Goal: Task Accomplishment & Management: Complete application form

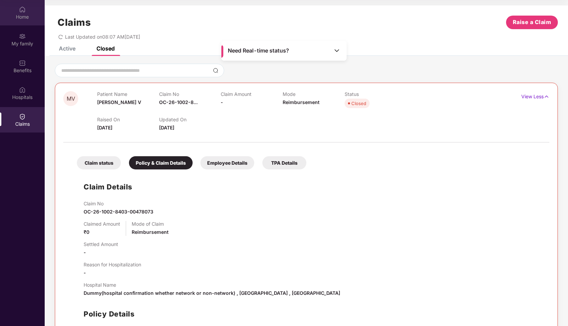
click at [24, 15] on div "Home" at bounding box center [22, 17] width 45 height 7
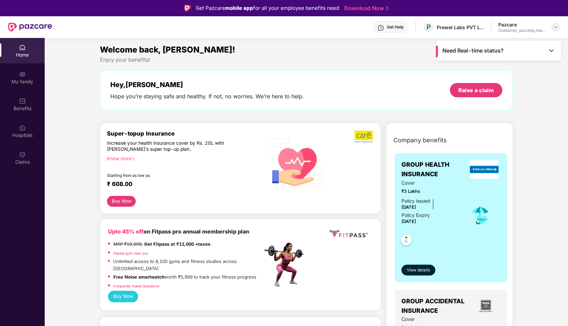
click at [557, 24] on img at bounding box center [555, 26] width 5 height 5
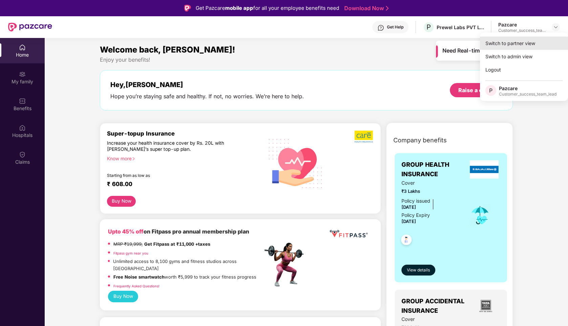
click at [518, 40] on div "Switch to partner view" at bounding box center [524, 43] width 88 height 13
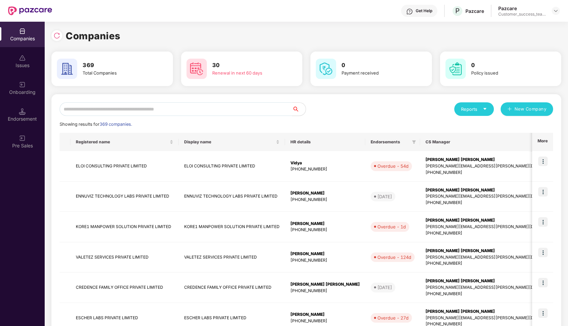
click at [111, 103] on input "text" at bounding box center [176, 109] width 233 height 14
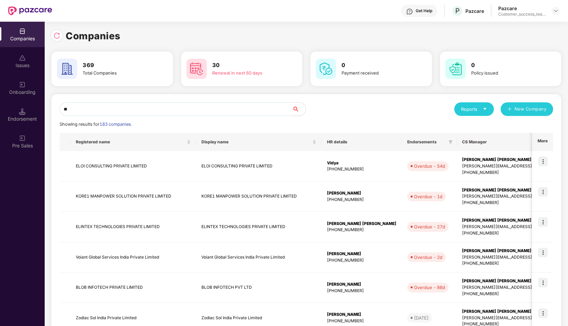
type input "*"
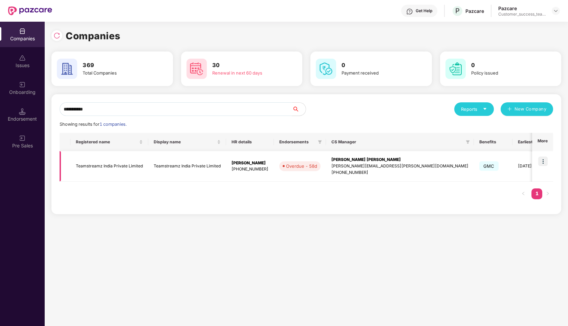
type input "**********"
click at [544, 160] on img at bounding box center [542, 160] width 9 height 9
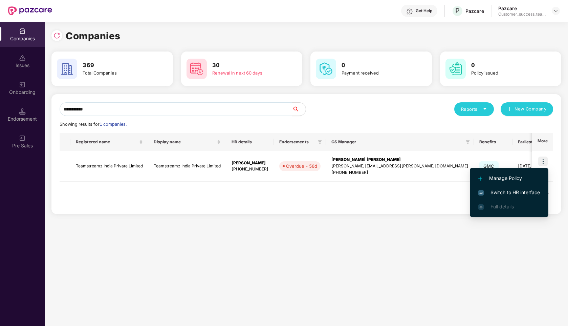
click at [499, 190] on span "Switch to HR interface" at bounding box center [509, 192] width 62 height 7
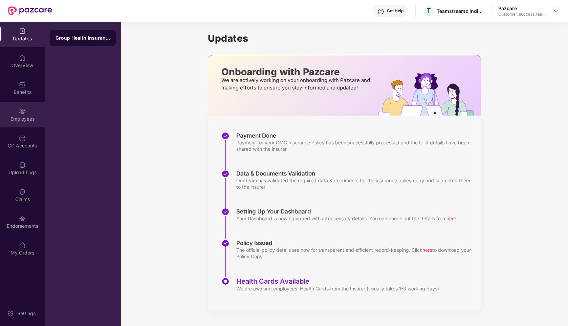
click at [19, 112] on img at bounding box center [22, 111] width 7 height 7
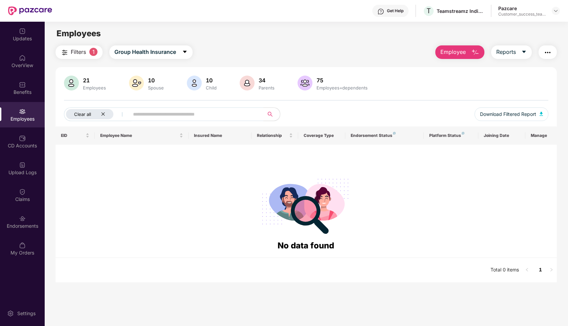
click at [103, 114] on icon "close" at bounding box center [102, 113] width 3 height 3
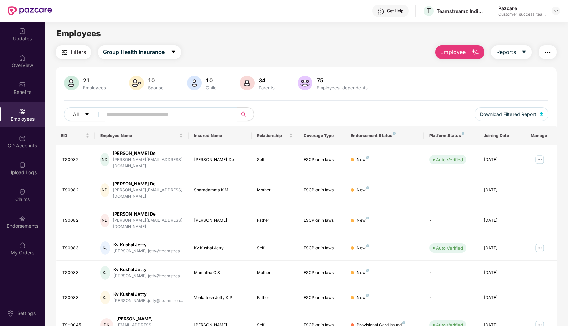
click at [142, 115] on input "text" at bounding box center [168, 114] width 122 height 10
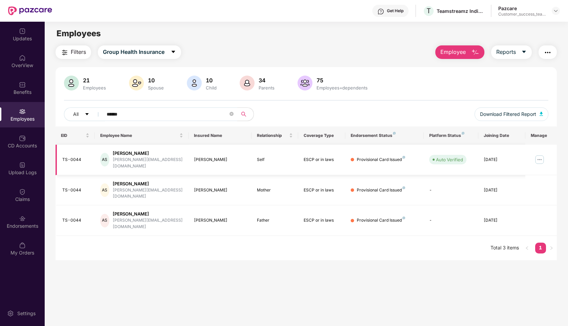
type input "******"
click at [541, 156] on img at bounding box center [539, 159] width 11 height 11
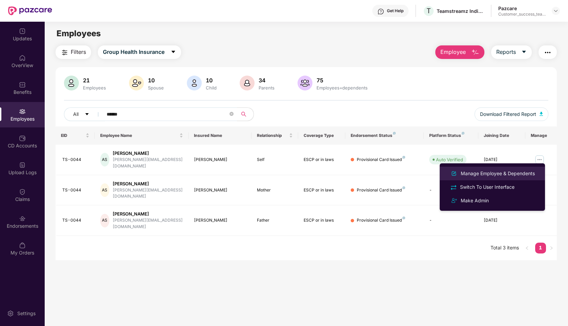
click at [474, 175] on div "Manage Employee & Dependents" at bounding box center [497, 173] width 77 height 7
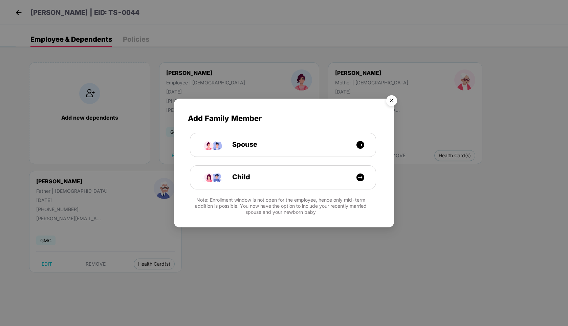
click at [392, 102] on img "Close" at bounding box center [391, 101] width 19 height 19
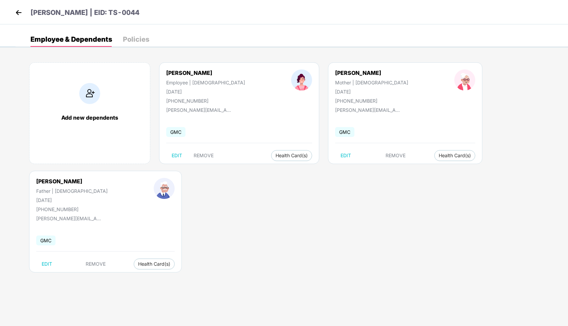
click at [131, 42] on div "Policies" at bounding box center [136, 39] width 26 height 7
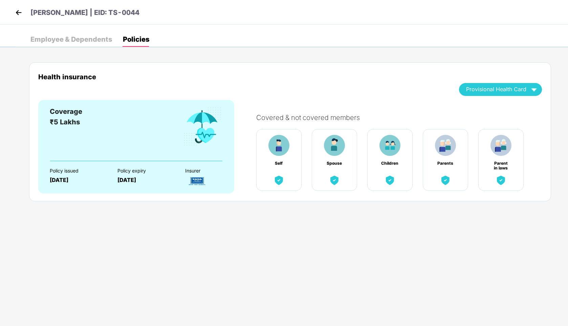
click at [87, 41] on div "Employee & Dependents" at bounding box center [71, 39] width 82 height 7
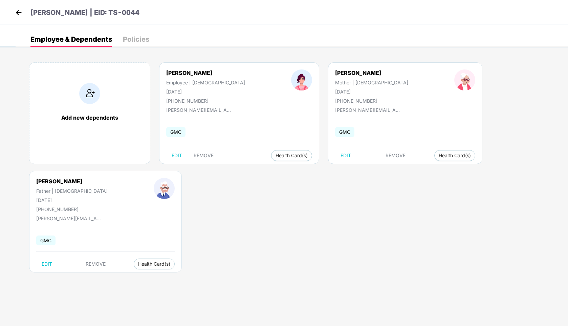
click at [17, 14] on img at bounding box center [19, 12] width 10 height 10
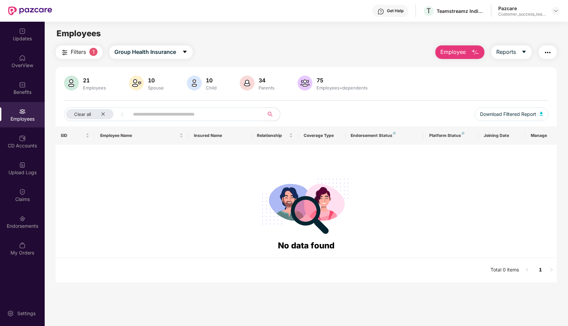
click at [186, 116] on input "text" at bounding box center [194, 114] width 122 height 10
type input "*"
type input "******"
click at [140, 55] on span "Group Health Insurance" at bounding box center [145, 52] width 62 height 8
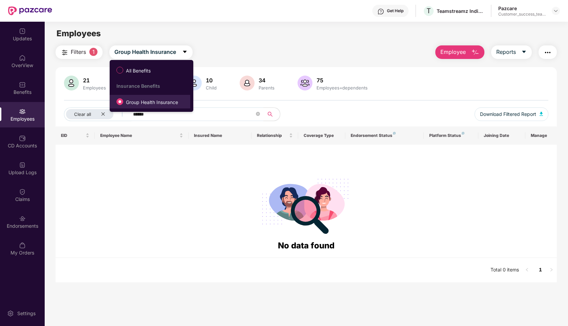
click at [135, 104] on span "Group Health Insurance" at bounding box center [152, 102] width 58 height 7
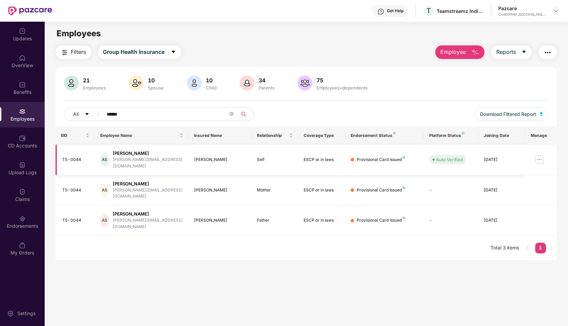
click at [543, 155] on img at bounding box center [539, 159] width 11 height 11
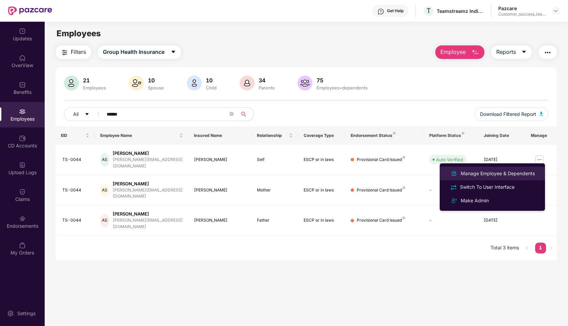
click at [477, 175] on div "Manage Employee & Dependents" at bounding box center [497, 173] width 77 height 7
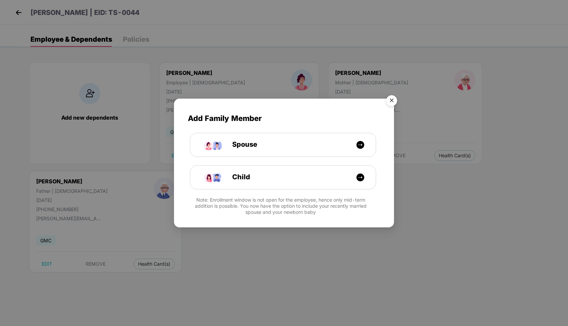
click at [392, 99] on img "Close" at bounding box center [391, 101] width 19 height 19
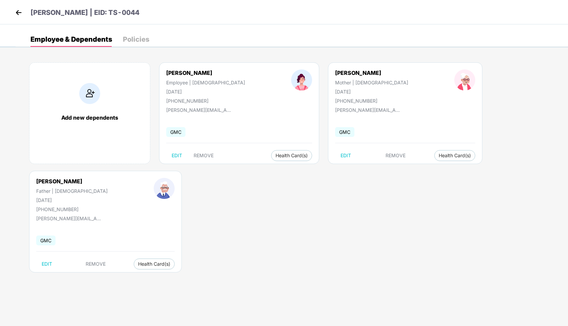
click at [28, 15] on header "[PERSON_NAME] | EID: TS-0044" at bounding box center [77, 13] width 126 height 12
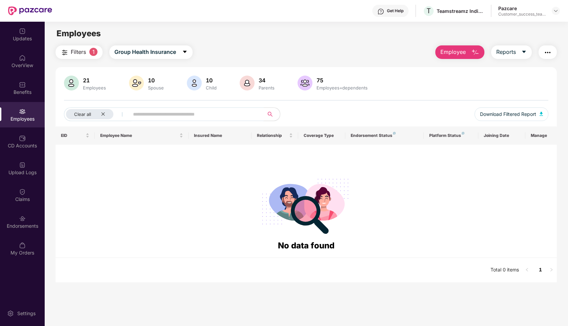
click at [195, 113] on input "text" at bounding box center [194, 114] width 122 height 10
type input "*"
type input "**********"
click at [159, 48] on span "Group Health Insurance" at bounding box center [145, 52] width 62 height 8
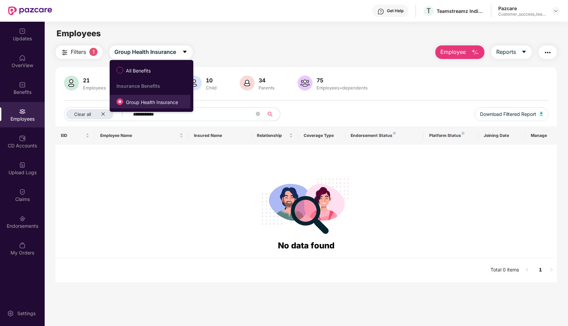
click at [139, 103] on span "Group Health Insurance" at bounding box center [152, 102] width 58 height 7
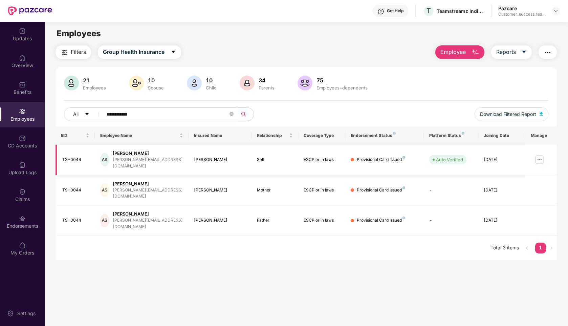
click at [538, 159] on img at bounding box center [539, 159] width 11 height 11
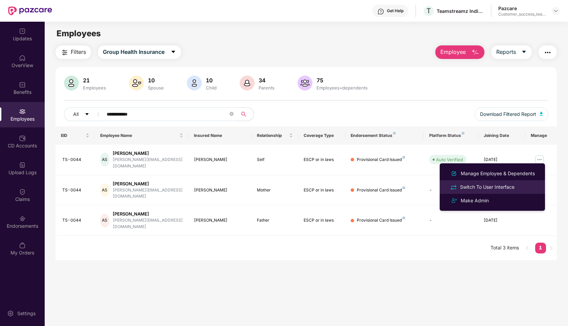
click at [470, 184] on div "Switch To User Interface" at bounding box center [487, 186] width 57 height 7
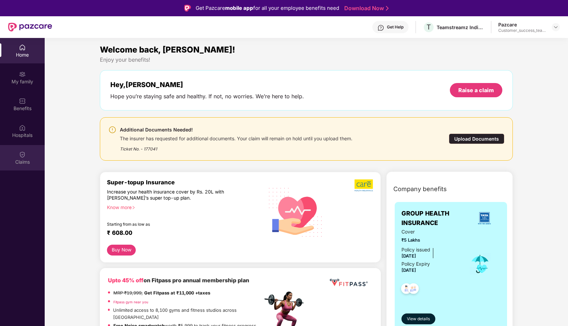
click at [24, 154] on img at bounding box center [22, 154] width 7 height 7
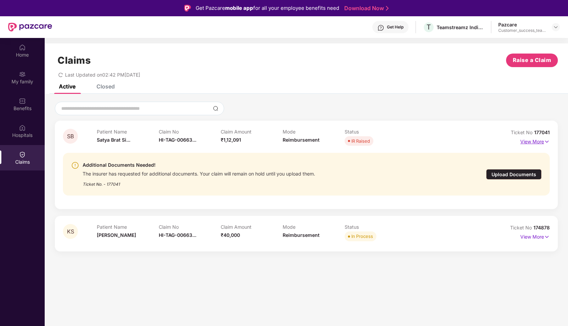
click at [539, 143] on p "View More" at bounding box center [534, 140] width 29 height 9
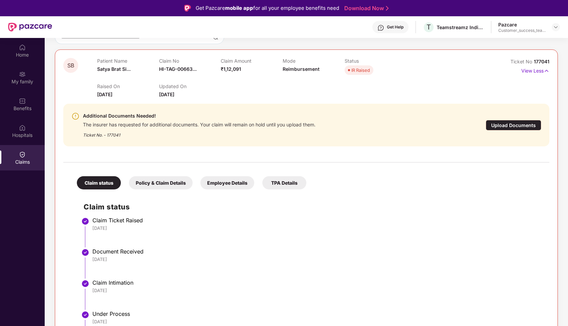
scroll to position [71, 0]
click at [528, 69] on p "View Less" at bounding box center [535, 69] width 28 height 9
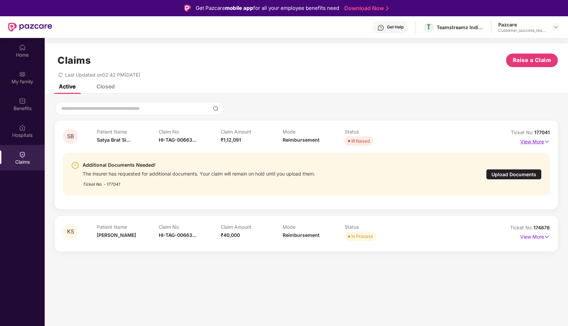
scroll to position [0, 0]
click at [506, 175] on div "Upload Documents" at bounding box center [514, 174] width 56 height 10
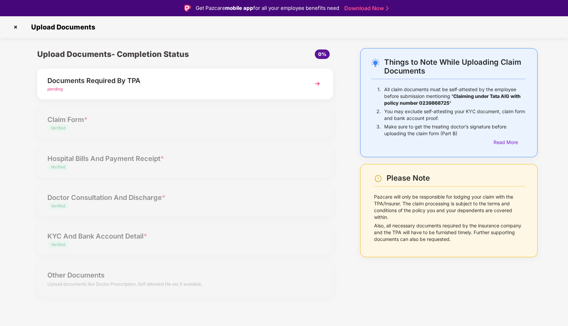
click at [320, 86] on img at bounding box center [317, 84] width 12 height 12
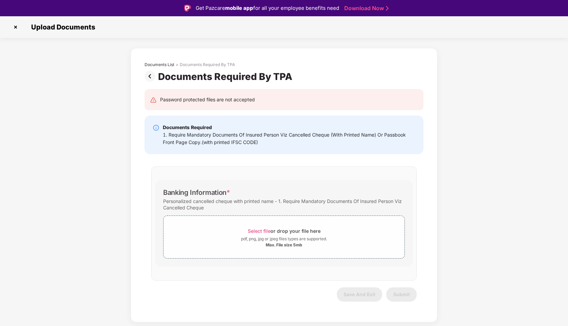
click at [16, 24] on img at bounding box center [15, 27] width 11 height 11
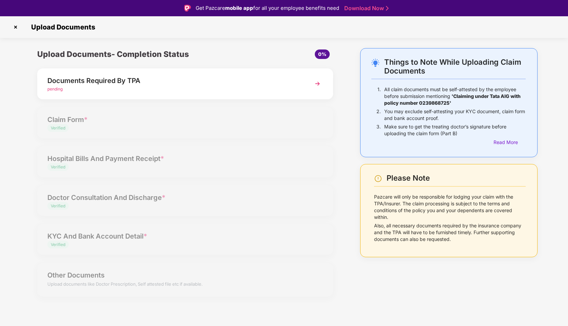
click at [18, 25] on img at bounding box center [15, 27] width 11 height 11
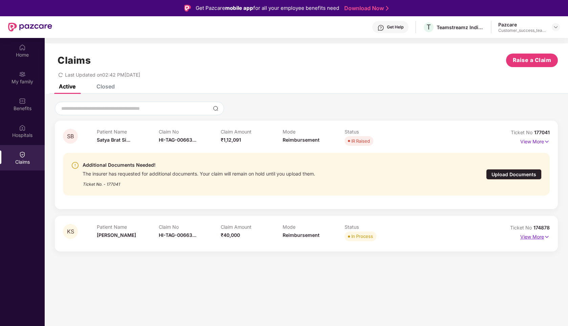
click at [531, 238] on p "View More" at bounding box center [534, 235] width 29 height 9
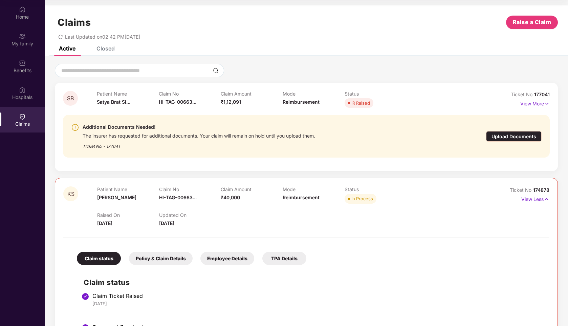
click at [371, 25] on div "Claims Raise a Claim" at bounding box center [306, 23] width 503 height 14
click at [27, 12] on div "Home" at bounding box center [22, 12] width 45 height 25
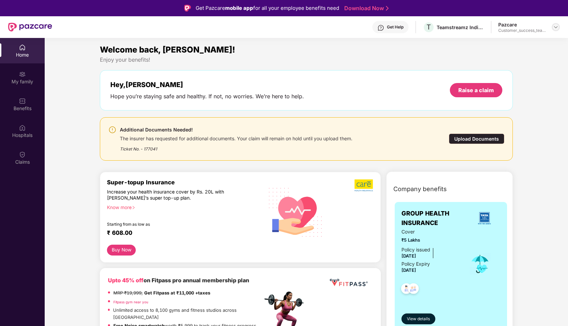
click at [558, 27] on img at bounding box center [555, 26] width 5 height 5
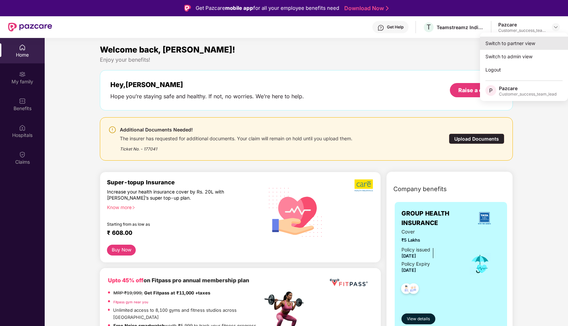
click at [488, 43] on div "Switch to partner view" at bounding box center [524, 43] width 88 height 13
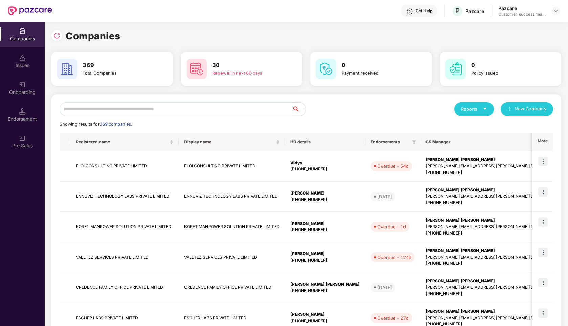
click at [135, 108] on input "text" at bounding box center [176, 109] width 233 height 14
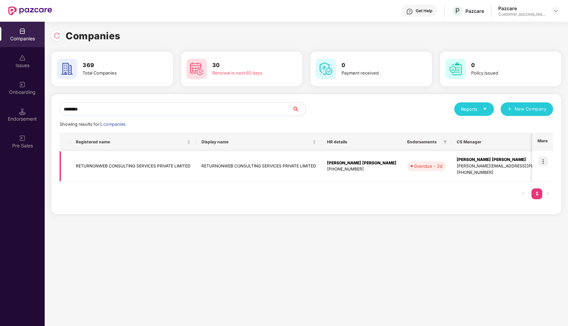
type input "********"
click at [542, 162] on img at bounding box center [542, 160] width 9 height 9
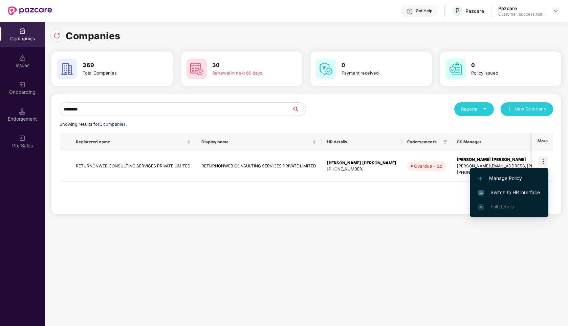
click at [509, 193] on span "Switch to HR interface" at bounding box center [509, 192] width 62 height 7
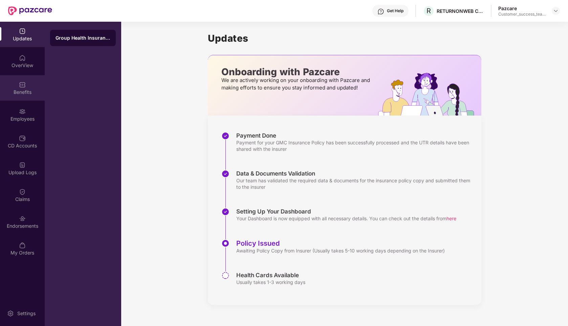
click at [20, 91] on div "Benefits" at bounding box center [22, 92] width 45 height 7
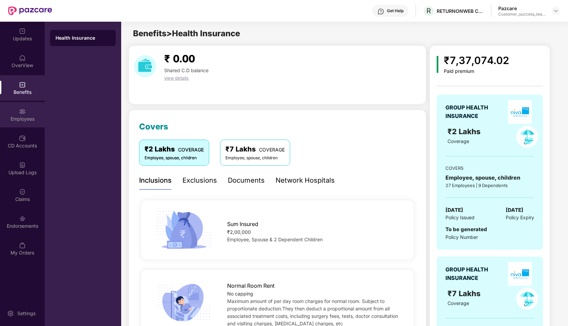
click at [19, 114] on img at bounding box center [22, 111] width 7 height 7
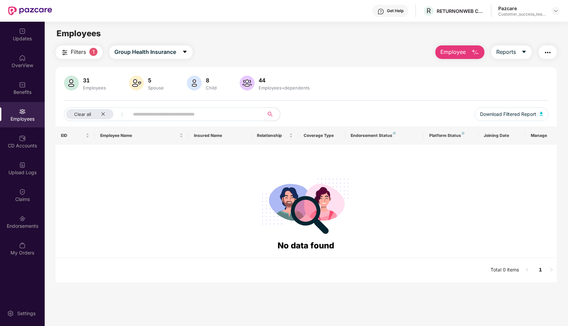
click at [154, 113] on input "text" at bounding box center [194, 114] width 122 height 10
type input "*"
click at [144, 51] on span "Group Health Insurance" at bounding box center [145, 52] width 62 height 8
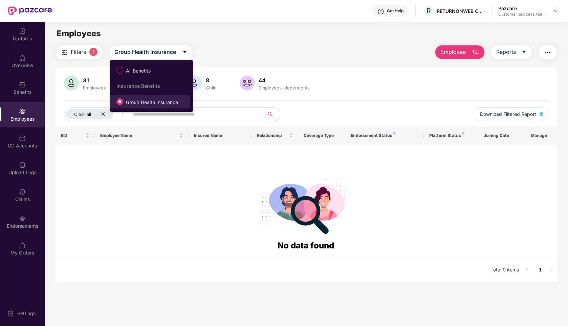
click at [132, 106] on span "Group Health Insurance" at bounding box center [152, 102] width 58 height 7
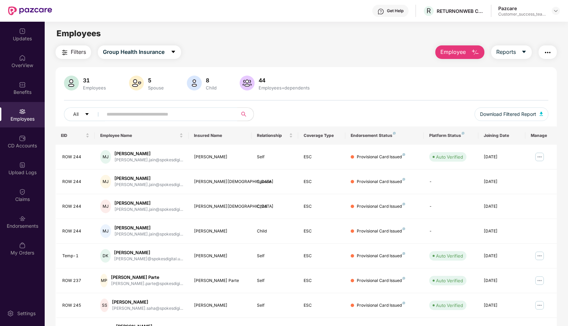
click at [127, 115] on input "text" at bounding box center [168, 114] width 122 height 10
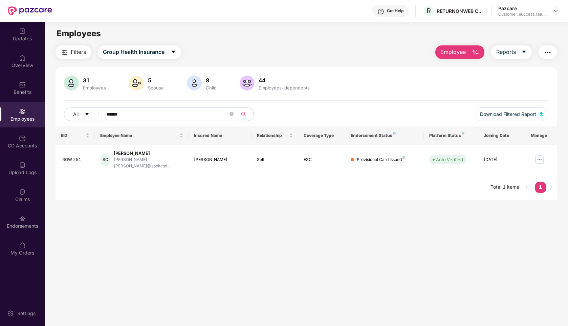
type input "******"
click at [538, 156] on img at bounding box center [539, 159] width 11 height 11
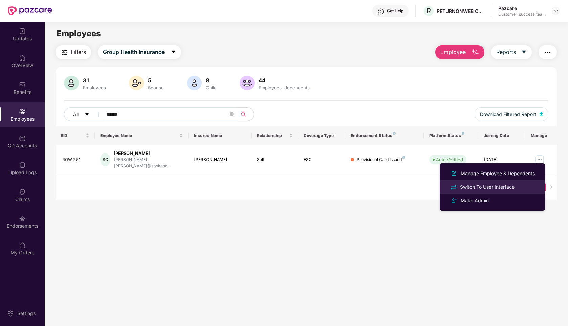
click at [492, 188] on div "Switch To User Interface" at bounding box center [487, 186] width 57 height 7
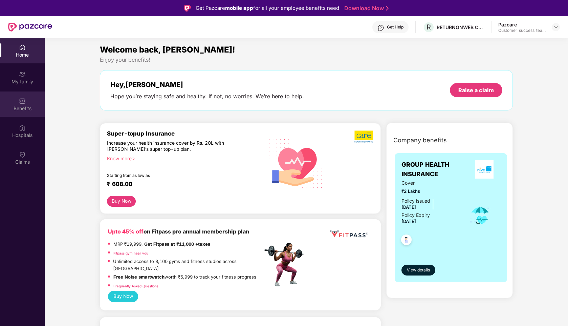
click at [21, 101] on img at bounding box center [22, 101] width 7 height 7
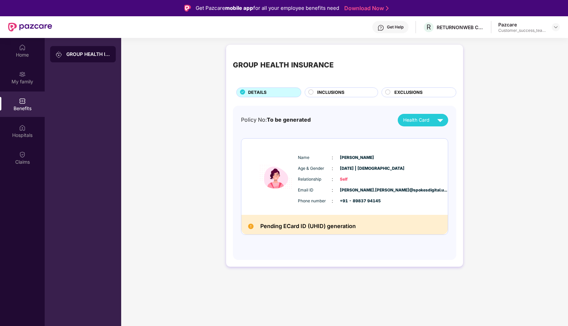
click at [317, 96] on div "INCLUSIONS" at bounding box center [344, 93] width 61 height 8
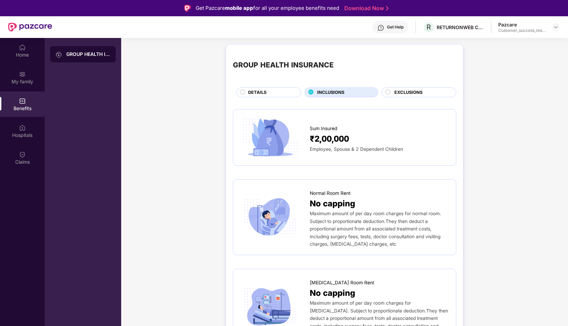
click at [405, 94] on span "EXCLUSIONS" at bounding box center [408, 92] width 28 height 7
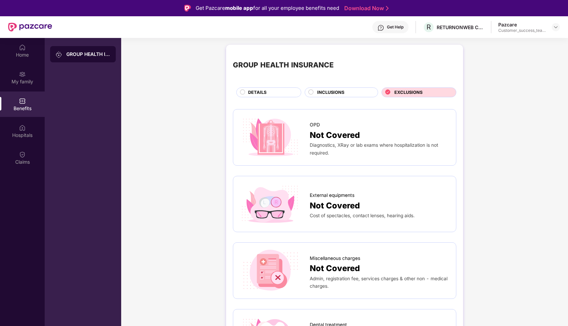
click at [350, 95] on div "INCLUSIONS" at bounding box center [344, 93] width 61 height 8
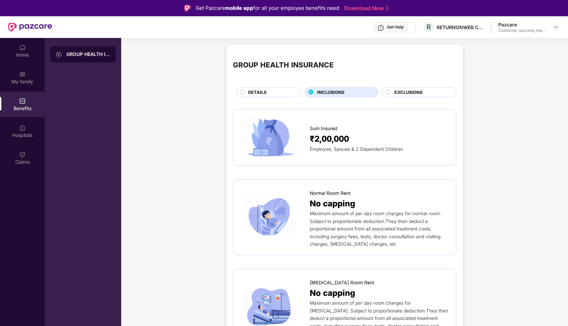
click at [272, 95] on div "DETAILS" at bounding box center [271, 93] width 53 height 8
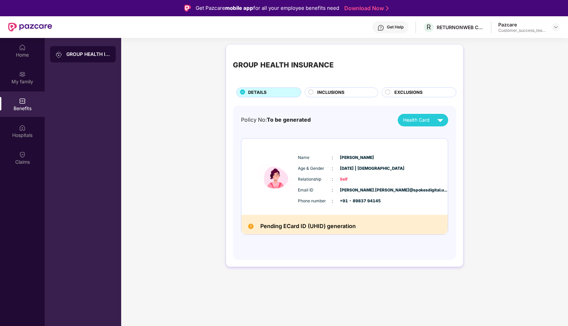
click at [324, 92] on span "INCLUSIONS" at bounding box center [330, 92] width 27 height 7
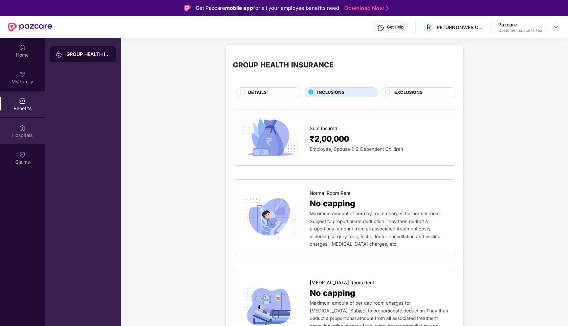
click at [20, 129] on img at bounding box center [22, 127] width 7 height 7
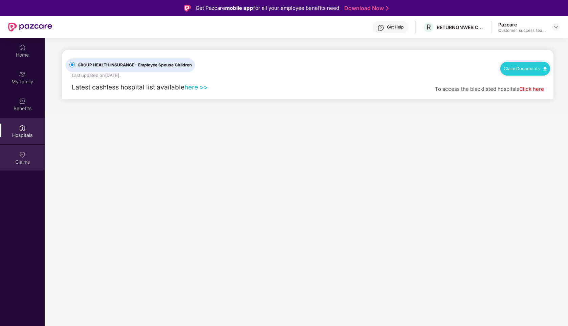
click at [24, 151] on img at bounding box center [22, 154] width 7 height 7
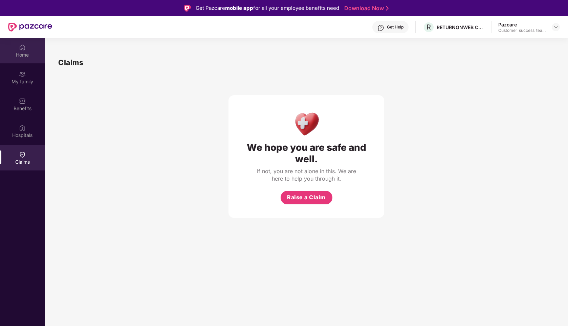
click at [25, 52] on div "Home" at bounding box center [22, 54] width 45 height 7
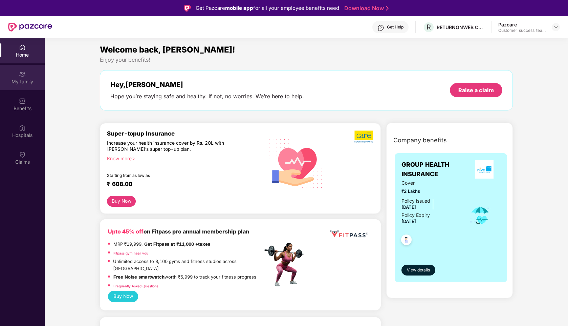
click at [17, 78] on div "My family" at bounding box center [22, 81] width 45 height 7
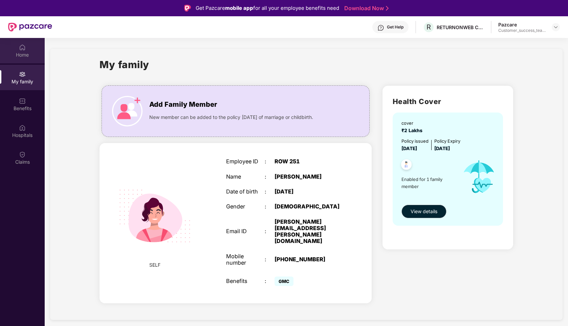
click at [23, 52] on div "Home" at bounding box center [22, 54] width 45 height 7
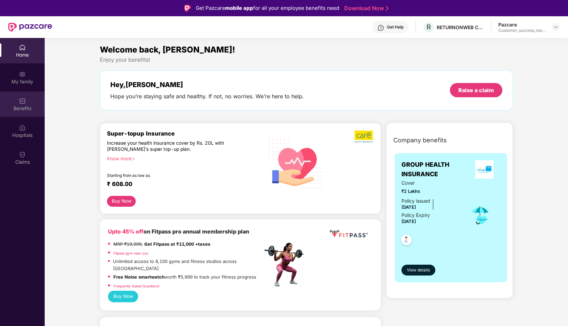
click at [28, 100] on div "Benefits" at bounding box center [22, 103] width 45 height 25
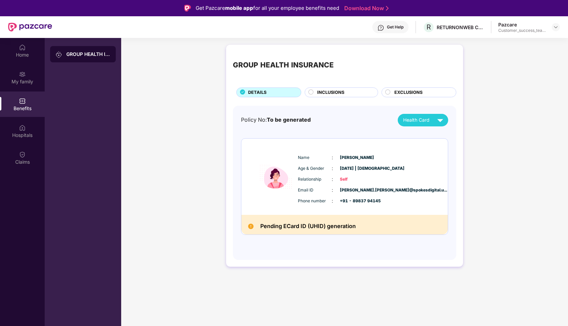
click at [353, 90] on div "INCLUSIONS" at bounding box center [344, 93] width 61 height 8
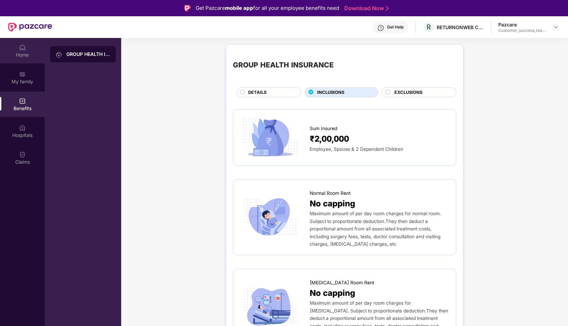
click at [17, 52] on div "Home" at bounding box center [22, 54] width 45 height 7
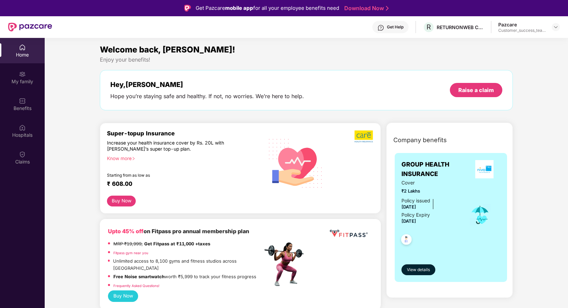
click at [393, 29] on div "Get Help" at bounding box center [395, 26] width 17 height 5
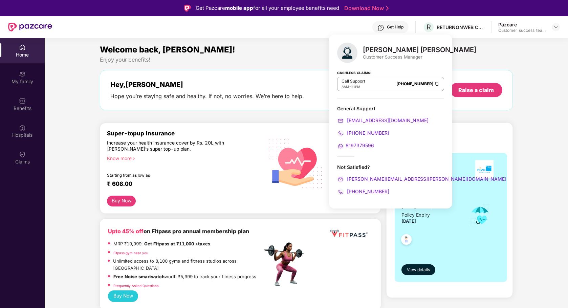
click at [305, 49] on div "Welcome back, [PERSON_NAME]!" at bounding box center [306, 49] width 413 height 13
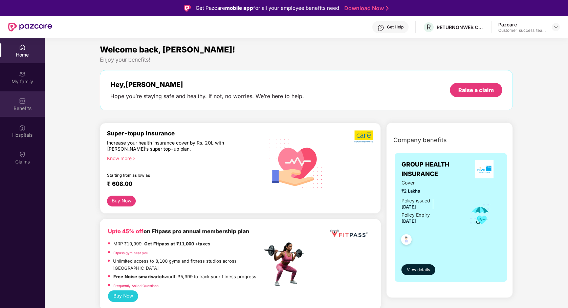
click at [27, 104] on div "Benefits" at bounding box center [22, 103] width 45 height 25
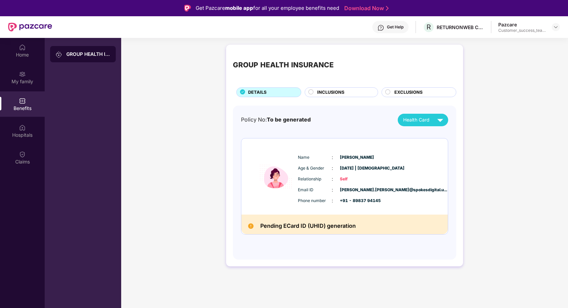
click at [318, 93] on span "INCLUSIONS" at bounding box center [330, 92] width 27 height 7
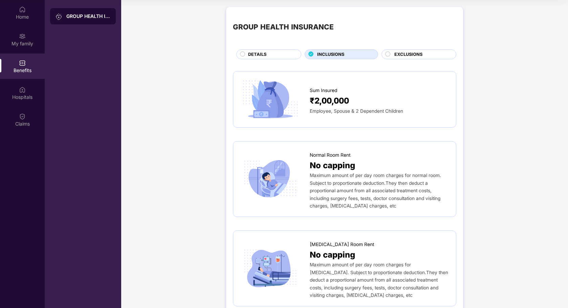
click at [401, 51] on span "EXCLUSIONS" at bounding box center [408, 54] width 28 height 7
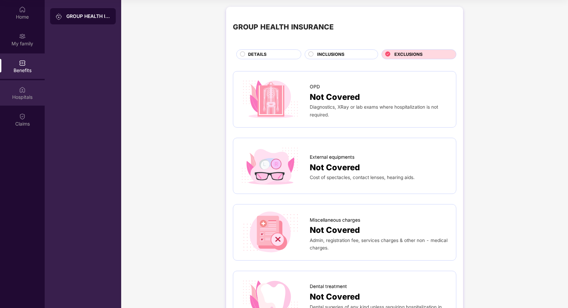
click at [27, 95] on div "Hospitals" at bounding box center [22, 97] width 45 height 7
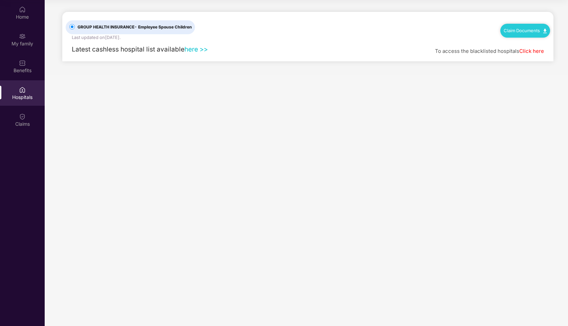
click at [195, 49] on link "here >>" at bounding box center [196, 49] width 23 height 8
click at [35, 118] on div "Claims" at bounding box center [22, 119] width 45 height 25
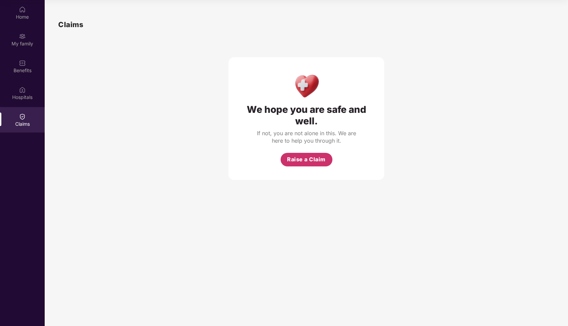
click at [296, 156] on span "Raise a Claim" at bounding box center [306, 159] width 39 height 8
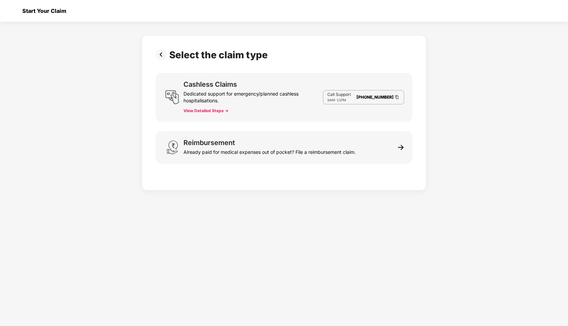
scroll to position [16, 0]
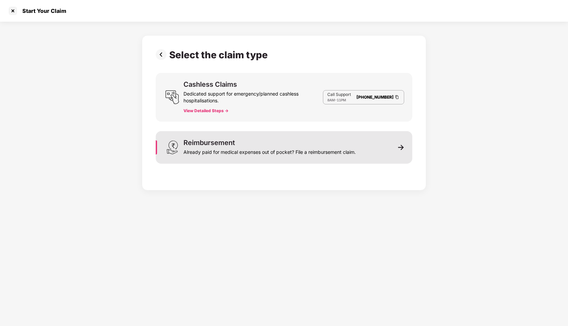
click at [377, 149] on div "Reimbursement Already paid for medical expenses out of pocket? File a reimburse…" at bounding box center [284, 147] width 257 height 33
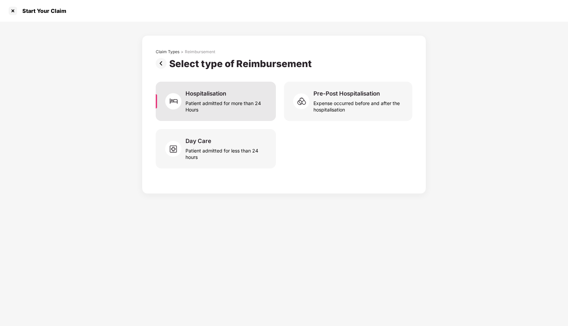
click at [219, 92] on div "Hospitalisation" at bounding box center [206, 93] width 41 height 7
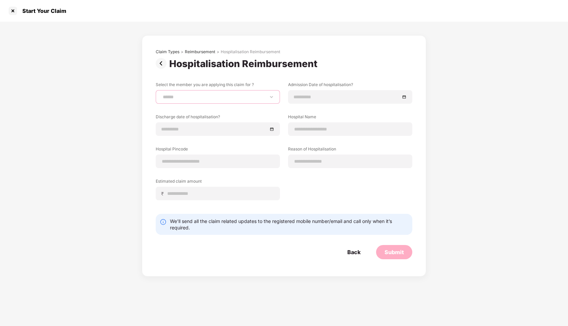
click at [202, 98] on select "**********" at bounding box center [218, 96] width 113 height 5
click at [16, 12] on div at bounding box center [12, 10] width 11 height 11
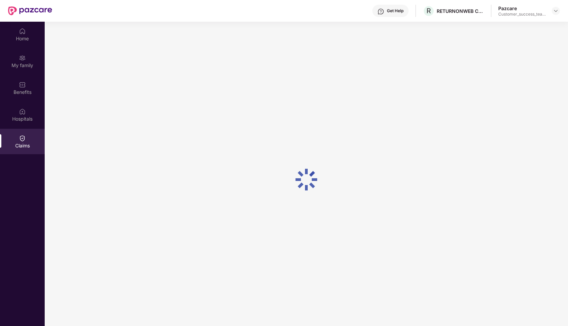
scroll to position [38, 0]
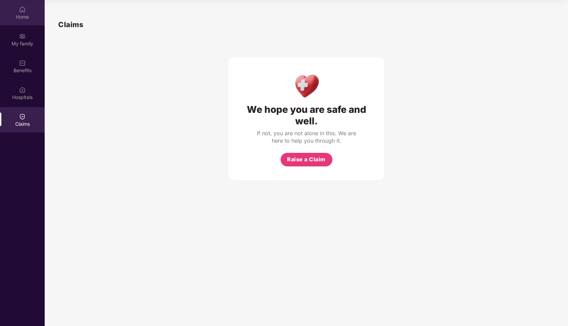
click at [26, 16] on div "Home" at bounding box center [22, 17] width 45 height 7
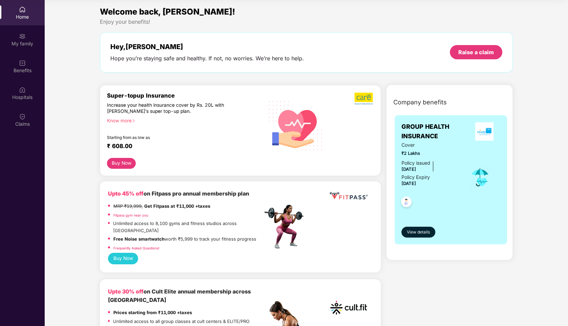
scroll to position [0, 0]
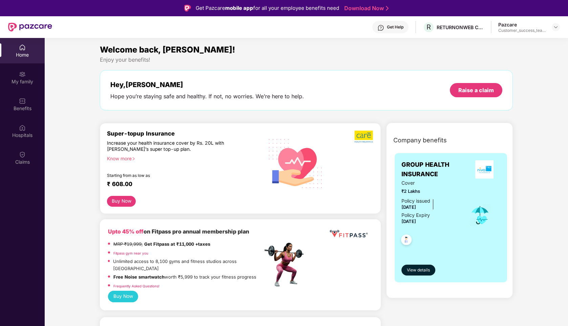
click at [125, 201] on button "Buy Now" at bounding box center [121, 201] width 29 height 11
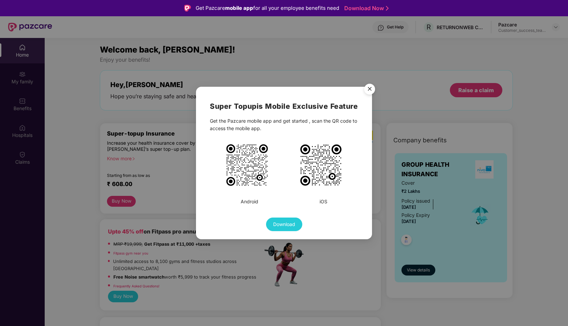
click at [369, 87] on img "Close" at bounding box center [369, 90] width 19 height 19
